Goal: Task Accomplishment & Management: Use online tool/utility

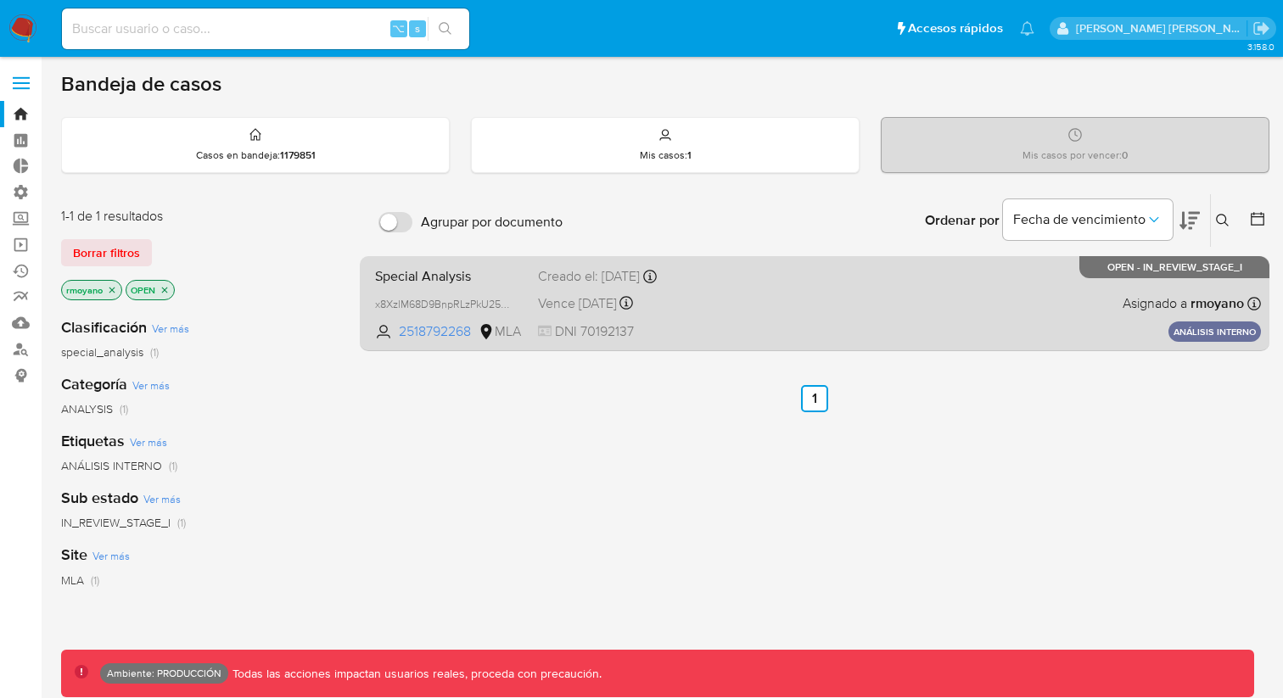
click at [488, 270] on span "Special Analysis" at bounding box center [449, 275] width 149 height 22
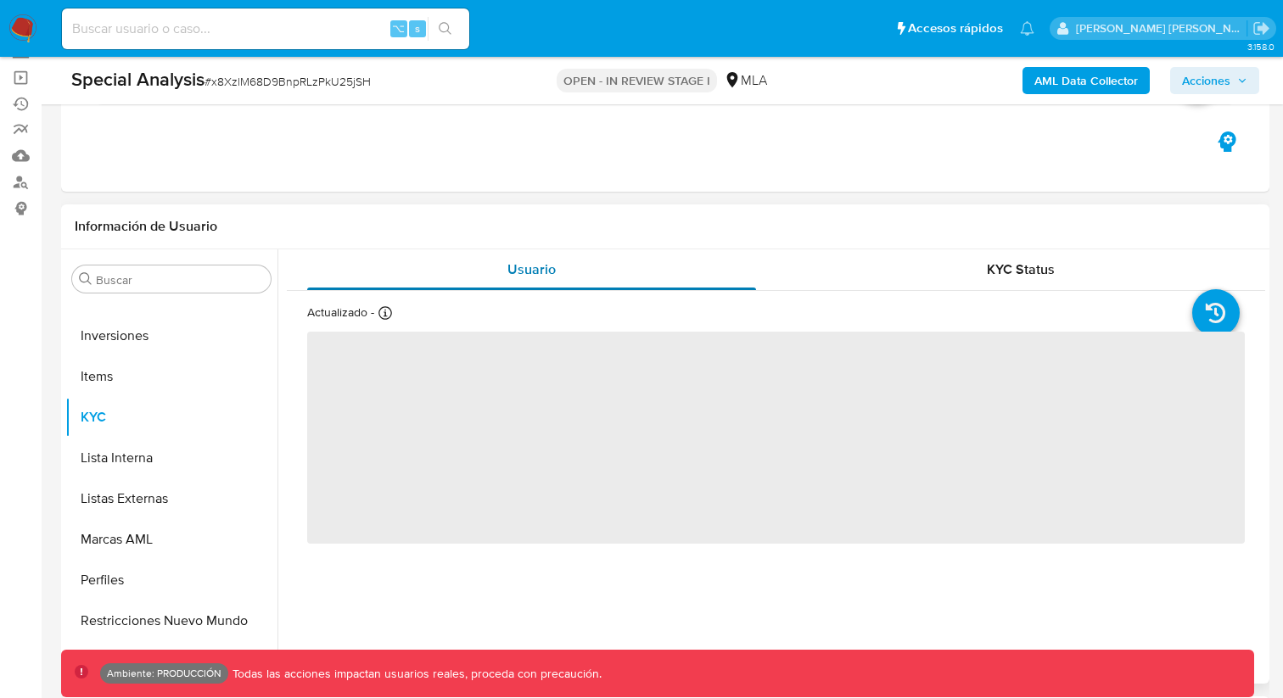
scroll to position [213, 0]
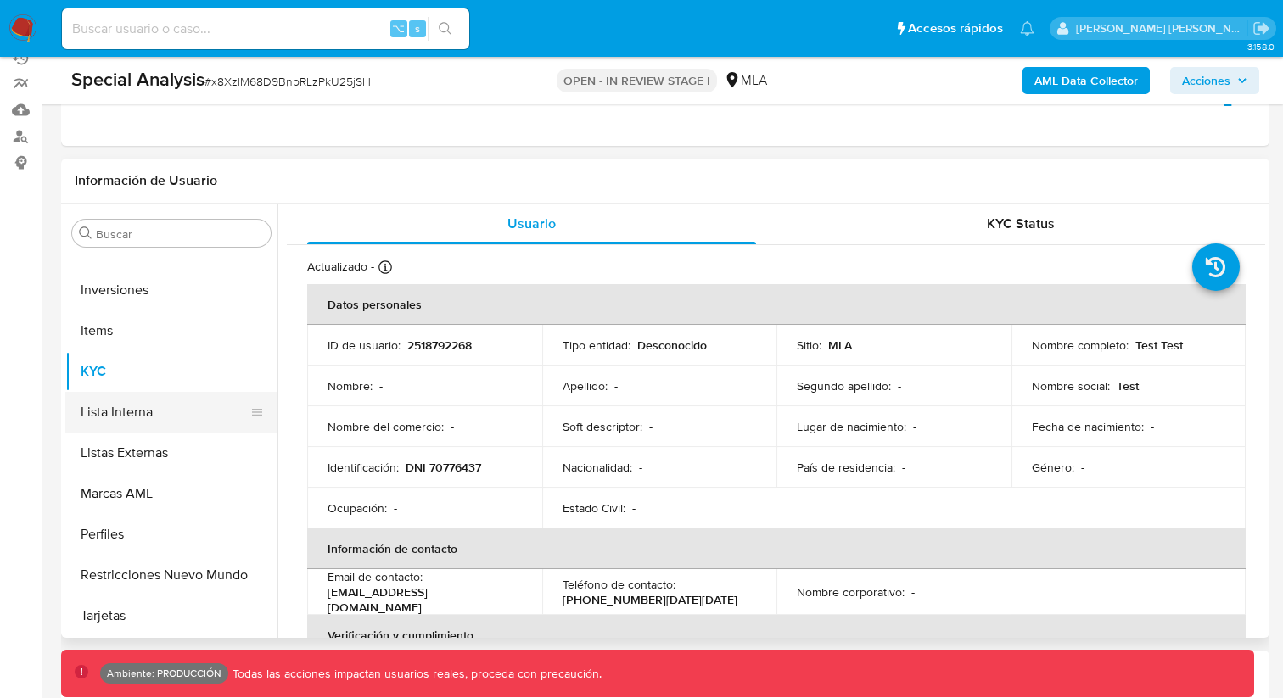
select select "10"
click at [197, 417] on button "Lista Interna" at bounding box center [164, 412] width 199 height 41
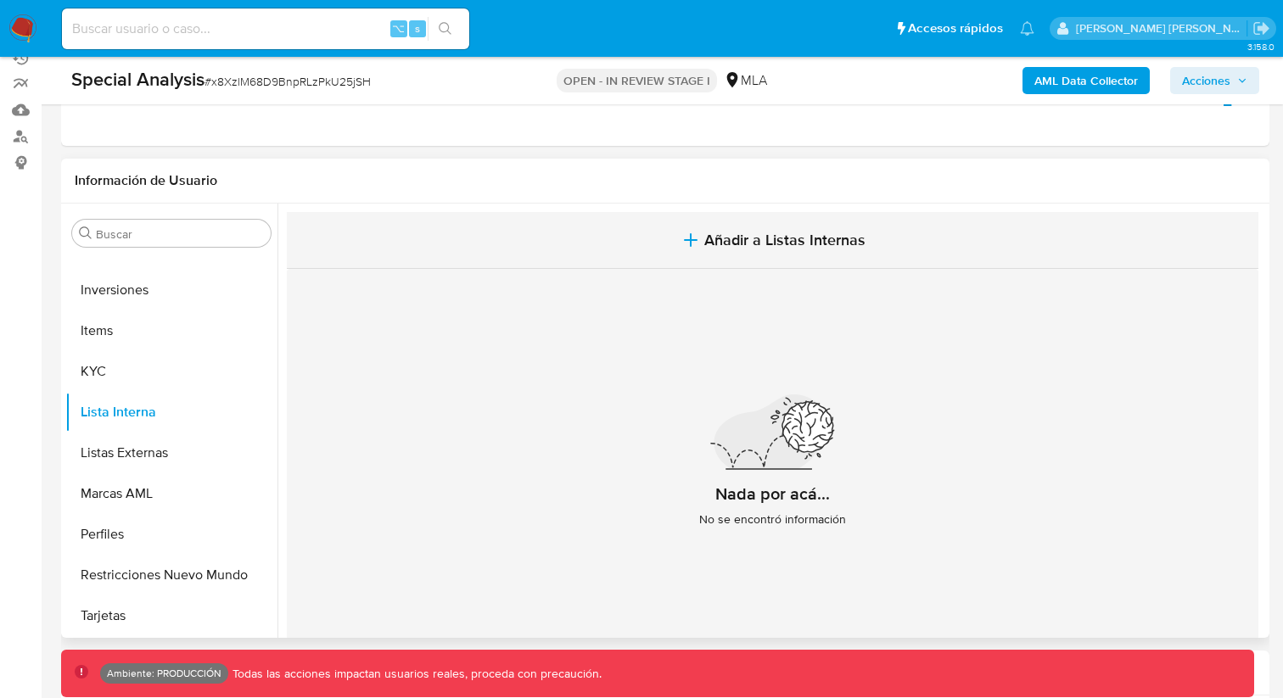
click at [632, 248] on button "Añadir a Listas Internas" at bounding box center [773, 240] width 972 height 57
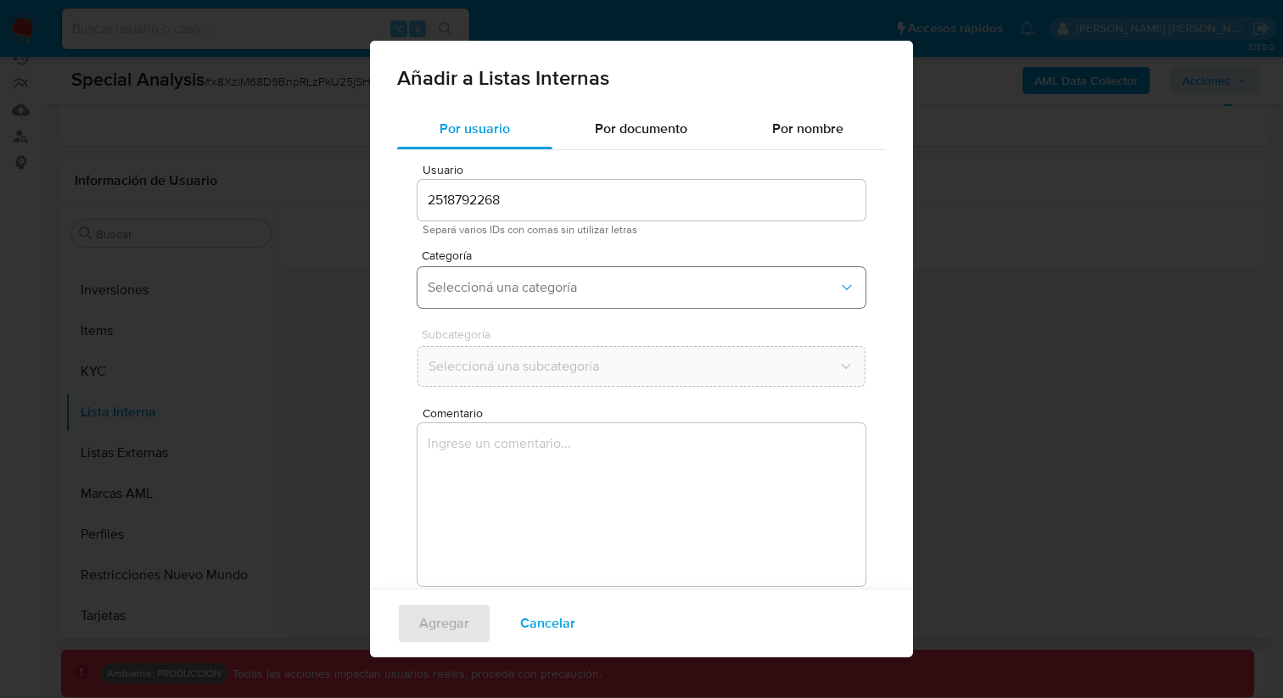
click at [547, 302] on button "Seleccioná una categoría" at bounding box center [642, 287] width 448 height 41
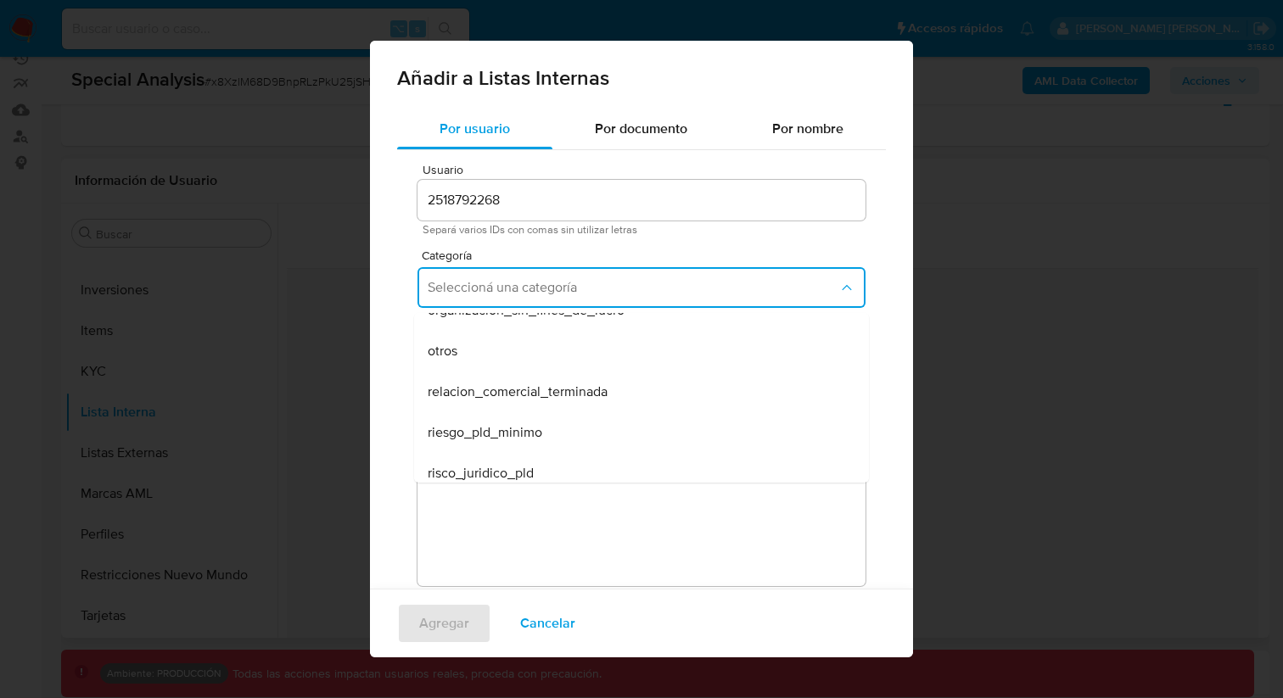
scroll to position [441, 0]
